Goal: Task Accomplishment & Management: Manage account settings

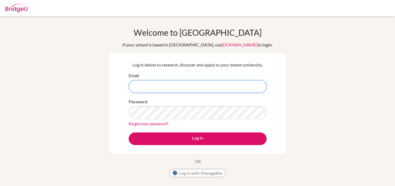
click at [190, 85] on input "Email" at bounding box center [198, 86] width 138 height 13
type input "[EMAIL_ADDRESS][DOMAIN_NAME]"
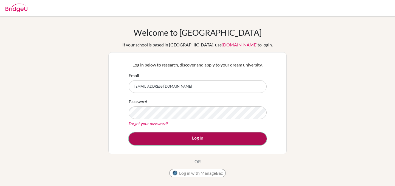
click at [212, 136] on button "Log in" at bounding box center [198, 138] width 138 height 13
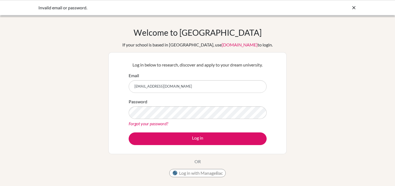
click at [353, 9] on icon at bounding box center [353, 7] width 5 height 5
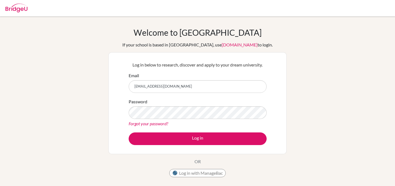
click at [18, 5] on img at bounding box center [16, 8] width 22 height 9
